Goal: Transaction & Acquisition: Purchase product/service

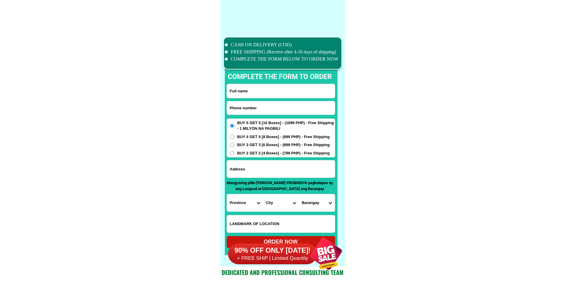
scroll to position [4612, 0]
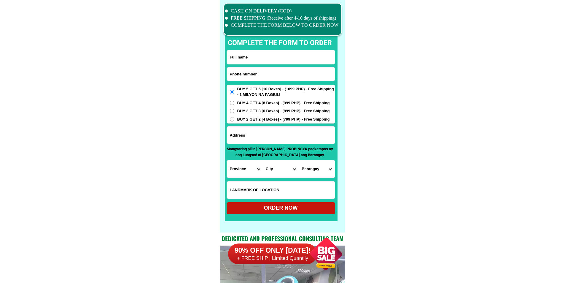
click at [270, 68] on input "Input phone_number" at bounding box center [281, 73] width 108 height 13
paste input "[PERSON_NAME]"
type input "[PERSON_NAME]"
click at [276, 51] on input "Input full_name" at bounding box center [281, 57] width 108 height 14
paste input "[PERSON_NAME]"
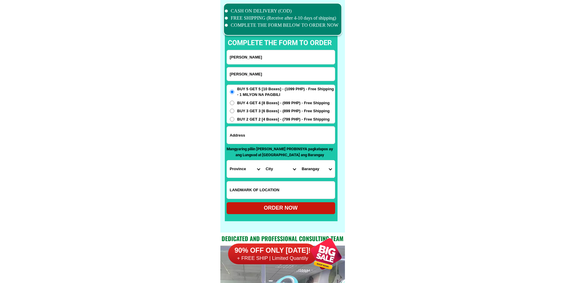
type input "[PERSON_NAME]"
click at [265, 72] on input "[PERSON_NAME]" at bounding box center [281, 73] width 108 height 13
paste input "09603792805"
type input "09603792805"
drag, startPoint x: 274, startPoint y: 134, endPoint x: 274, endPoint y: 129, distance: 5.1
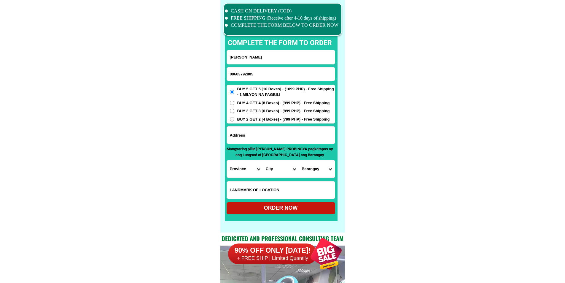
click at [274, 134] on input "Input address" at bounding box center [281, 134] width 108 height 17
paste input "Zone [STREET_ADDRESS][PERSON_NAME][PERSON_NAME][PERSON_NAME]."
type input "Zone [STREET_ADDRESS][PERSON_NAME][PERSON_NAME][PERSON_NAME]."
click at [250, 168] on select "Province [GEOGRAPHIC_DATA] [GEOGRAPHIC_DATA] [GEOGRAPHIC_DATA] [GEOGRAPHIC_DATA…" at bounding box center [245, 168] width 36 height 17
select select "63_869"
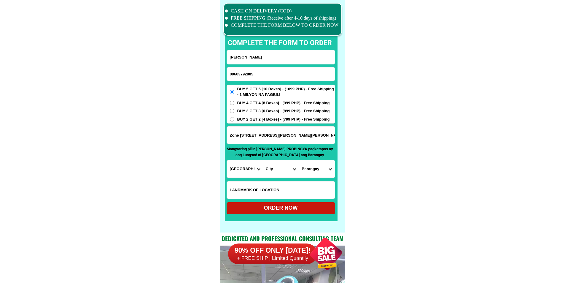
click at [290, 171] on select "City Abulug Allacapan Amulung [GEOGRAPHIC_DATA][PERSON_NAME] [GEOGRAPHIC_DATA] …" at bounding box center [281, 168] width 36 height 17
select select "63_869561"
click at [263, 160] on select "City Abulug Allacapan Amulung [GEOGRAPHIC_DATA][PERSON_NAME] [GEOGRAPHIC_DATA] …" at bounding box center [281, 168] width 36 height 17
click at [316, 169] on select "[GEOGRAPHIC_DATA]-[PERSON_NAME] [GEOGRAPHIC_DATA] ([GEOGRAPHIC_DATA][PERSON_NAM…" at bounding box center [317, 168] width 36 height 17
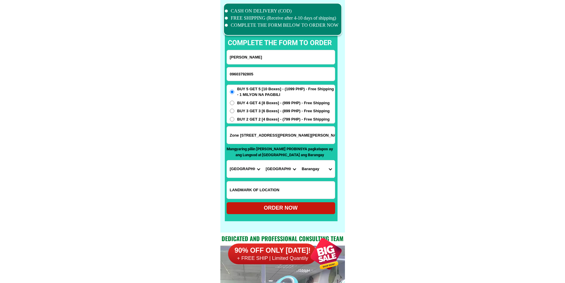
select select "63_8695611915"
click at [260, 212] on div "ORDER NOW" at bounding box center [281, 208] width 109 height 12
type input "[PERSON_NAME]"
radio input "true"
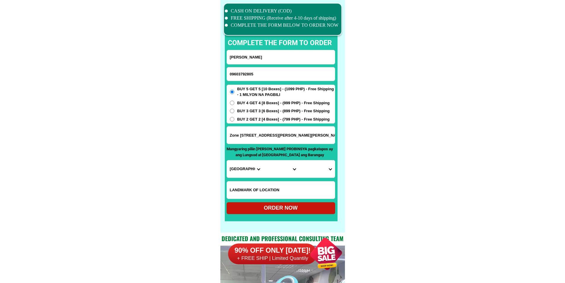
click at [257, 73] on input "09603792805" at bounding box center [281, 73] width 108 height 13
paste input "09484316083"
type input "09484316083"
click at [285, 61] on input "[PERSON_NAME]" at bounding box center [281, 57] width 108 height 14
paste input "[PERSON_NAME]"
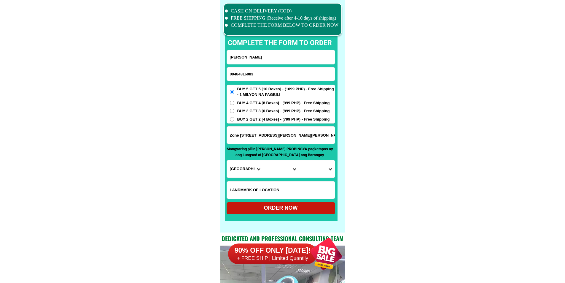
type input "[PERSON_NAME]"
click at [274, 132] on input "Input address" at bounding box center [281, 134] width 108 height 17
paste input "zone 4 bolo capayuran pigcawayan [GEOGRAPHIC_DATA]"
type input "zone 4 bolo capayuran pigcawayan [GEOGRAPHIC_DATA]"
click at [251, 117] on span "BUY 2 GET 2 [4 Boxes] - (799 PHP) - Free Shipping" at bounding box center [283, 119] width 93 height 6
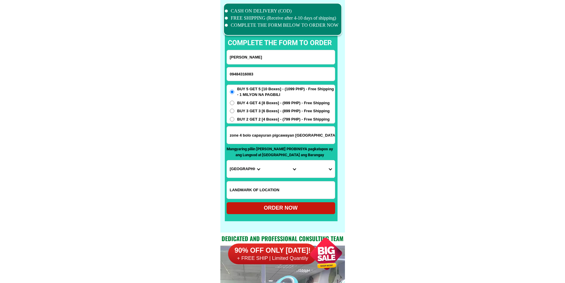
click at [234, 117] on input "BUY 2 GET 2 [4 Boxes] - (799 PHP) - Free Shipping" at bounding box center [232, 119] width 4 height 4
radio input "true"
click at [240, 168] on select "Province [GEOGRAPHIC_DATA] [GEOGRAPHIC_DATA] [GEOGRAPHIC_DATA] [GEOGRAPHIC_DATA…" at bounding box center [245, 168] width 36 height 17
drag, startPoint x: 258, startPoint y: 179, endPoint x: 256, endPoint y: 175, distance: 4.9
click at [258, 179] on form "[PERSON_NAME] 09484316083 ORDER NOW zone 4 bolo [GEOGRAPHIC_DATA] [GEOGRAPHIC_D…" at bounding box center [281, 132] width 109 height 164
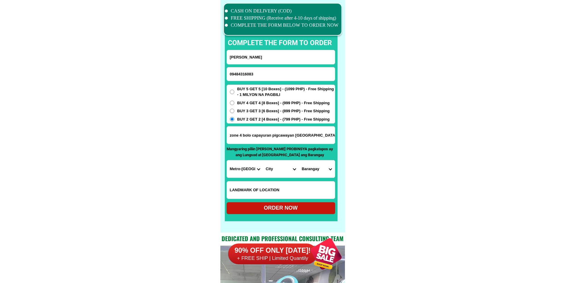
click at [254, 171] on select "Province [GEOGRAPHIC_DATA] [GEOGRAPHIC_DATA] [GEOGRAPHIC_DATA] [GEOGRAPHIC_DATA…" at bounding box center [245, 168] width 36 height 17
click at [248, 171] on select "Province [GEOGRAPHIC_DATA] [GEOGRAPHIC_DATA] [GEOGRAPHIC_DATA] [GEOGRAPHIC_DATA…" at bounding box center [245, 168] width 36 height 17
select select "63_170"
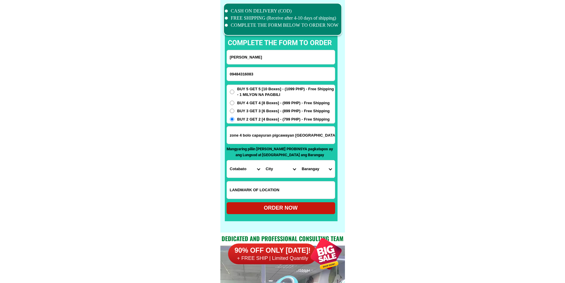
click at [295, 172] on select "City Alamada Aleosan Antipas Arakan Banisilan [GEOGRAPHIC_DATA]-city [GEOGRAPHI…" at bounding box center [281, 168] width 36 height 17
select select "63_1702566"
click at [326, 173] on select "[GEOGRAPHIC_DATA] ([GEOGRAPHIC_DATA]) [GEOGRAPHIC_DATA] Balogo [GEOGRAPHIC_DATA…" at bounding box center [317, 168] width 36 height 17
select select "63_17025666833"
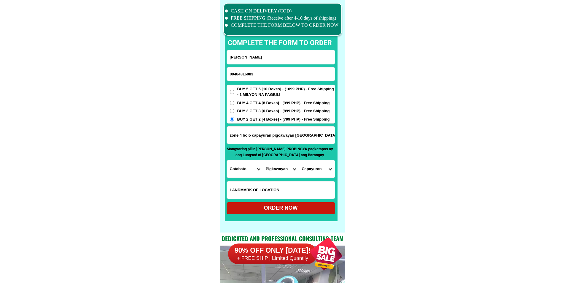
drag, startPoint x: 376, startPoint y: 175, endPoint x: 370, endPoint y: 183, distance: 9.5
click at [312, 211] on div "ORDER NOW" at bounding box center [281, 208] width 109 height 8
type input "09484316083"
radio input "true"
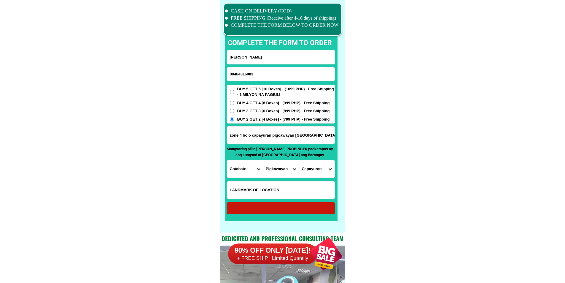
radio input "true"
